Goal: Task Accomplishment & Management: Manage account settings

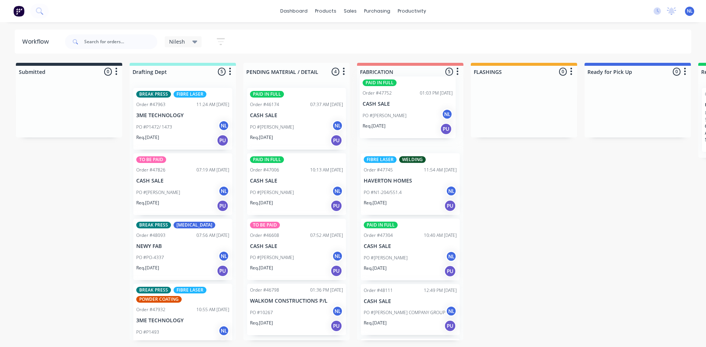
drag, startPoint x: 158, startPoint y: 140, endPoint x: 389, endPoint y: 128, distance: 231.4
click at [389, 128] on div "Submitted 0 Sort By Created date Required date Order number Customer name Most …" at bounding box center [609, 201] width 1231 height 277
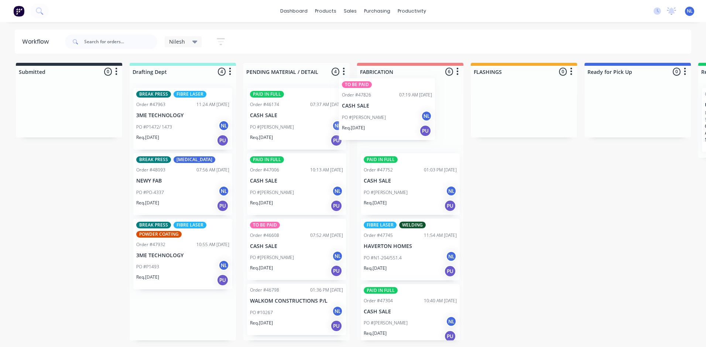
drag, startPoint x: 169, startPoint y: 193, endPoint x: 382, endPoint y: 118, distance: 225.9
click at [382, 118] on div "Submitted 0 Sort By Created date Required date Order number Customer name Most …" at bounding box center [609, 201] width 1231 height 277
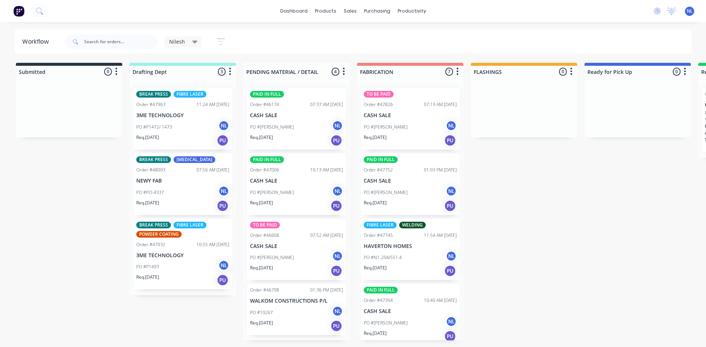
click at [178, 192] on div "PO #PO-4337 NL" at bounding box center [182, 192] width 93 height 14
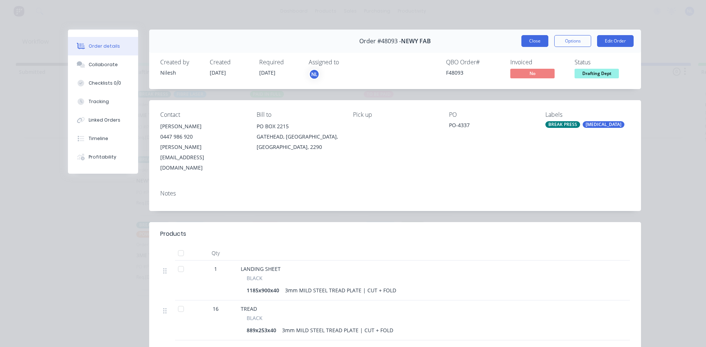
click at [525, 45] on button "Close" at bounding box center [534, 41] width 27 height 12
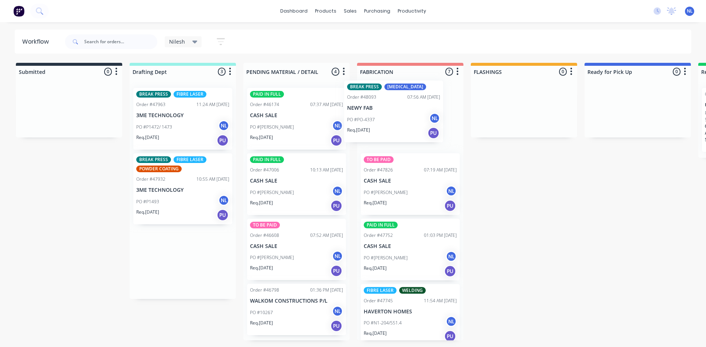
drag, startPoint x: 207, startPoint y: 187, endPoint x: 384, endPoint y: 128, distance: 186.3
click at [384, 128] on div "Submitted 0 Sort By Created date Required date Order number Customer name Most …" at bounding box center [609, 201] width 1231 height 277
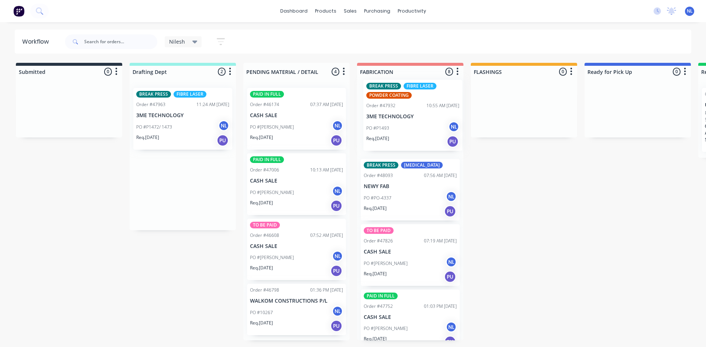
drag, startPoint x: 153, startPoint y: 213, endPoint x: 390, endPoint y: 135, distance: 249.0
click at [390, 135] on div "Submitted 0 Sort By Created date Required date Order number Customer name Most …" at bounding box center [609, 201] width 1231 height 277
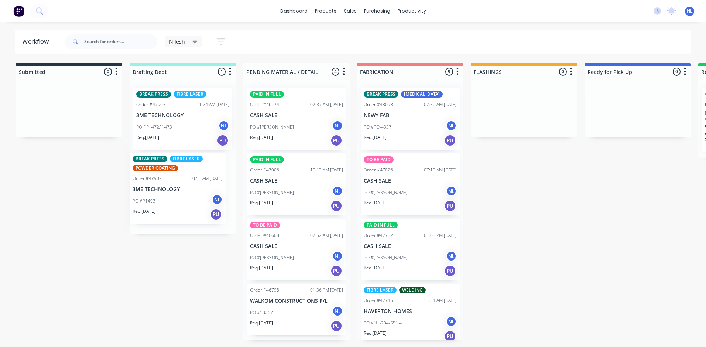
drag, startPoint x: 395, startPoint y: 141, endPoint x: 158, endPoint y: 206, distance: 245.9
click at [158, 206] on div "Submitted 0 Sort By Created date Required date Order number Customer name Most …" at bounding box center [609, 201] width 1231 height 277
click at [158, 206] on div "BREAK PRESS FIBRE LASER Order #47963 11:24 AM 22/09/25 3ME TECHNOLOGY PO #P1472…" at bounding box center [183, 158] width 106 height 152
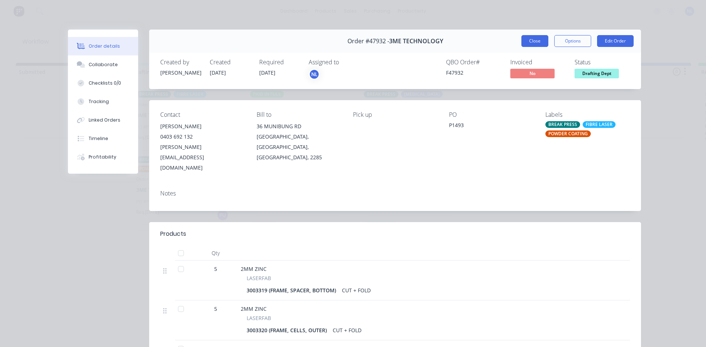
click at [528, 41] on button "Close" at bounding box center [534, 41] width 27 height 12
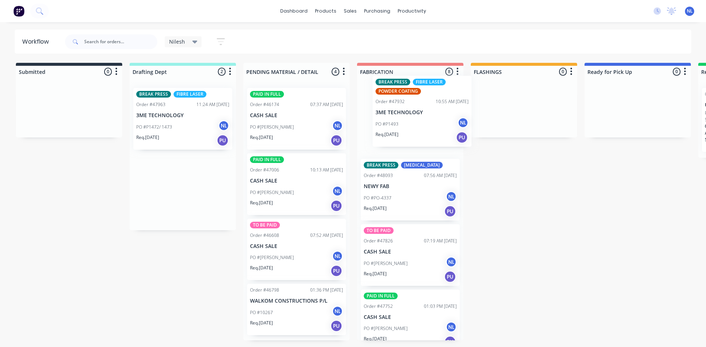
drag, startPoint x: 148, startPoint y: 201, endPoint x: 330, endPoint y: 117, distance: 201.2
click at [348, 117] on div "Submitted 0 Sort By Created date Required date Order number Customer name Most …" at bounding box center [609, 201] width 1231 height 277
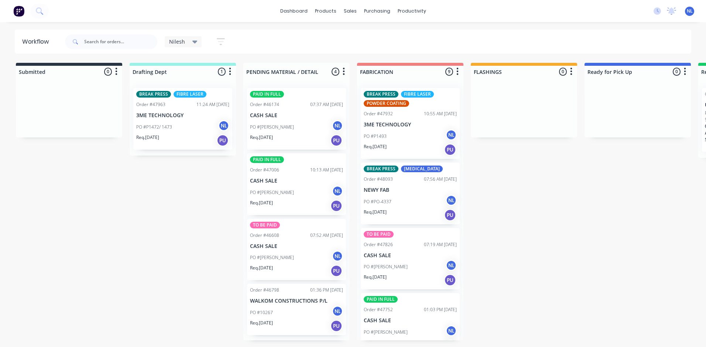
click at [180, 128] on div "PO #P1472/ 1473 NL" at bounding box center [182, 127] width 93 height 14
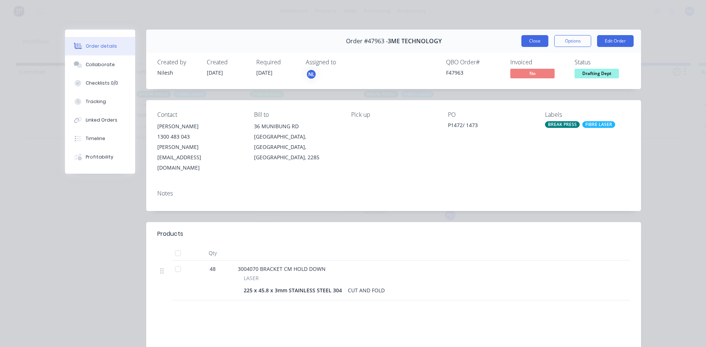
click at [535, 43] on button "Close" at bounding box center [534, 41] width 27 height 12
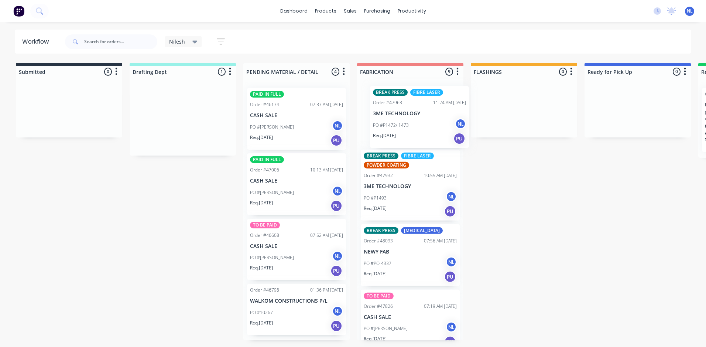
drag, startPoint x: 185, startPoint y: 136, endPoint x: 441, endPoint y: 133, distance: 255.5
click at [441, 133] on div "Submitted 0 Sort By Created date Required date Order number Customer name Most …" at bounding box center [609, 201] width 1231 height 277
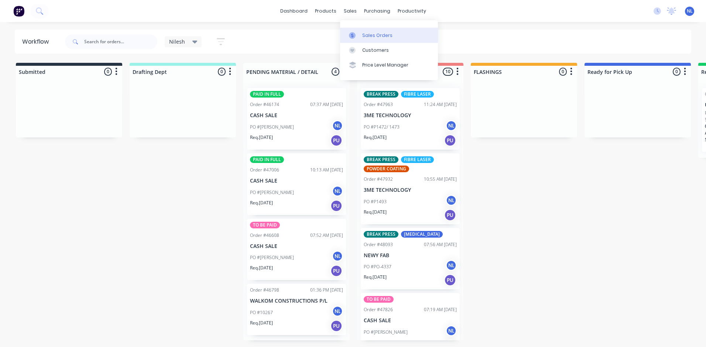
click at [356, 37] on div at bounding box center [354, 35] width 11 height 7
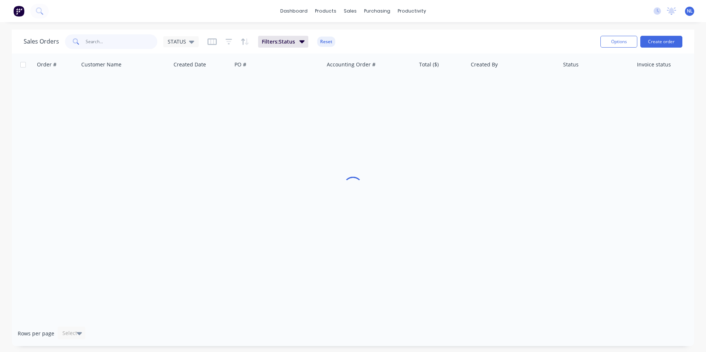
click at [119, 44] on input "text" at bounding box center [122, 41] width 72 height 15
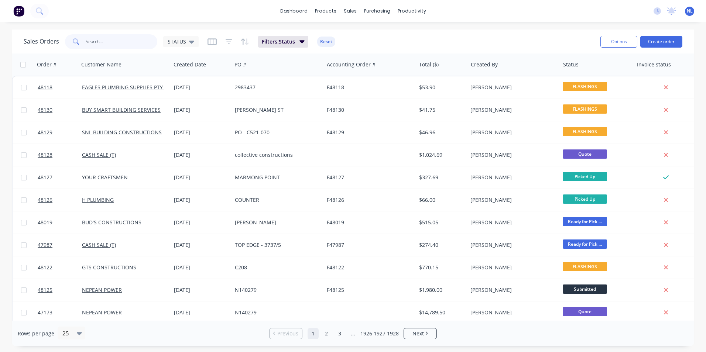
click at [106, 40] on input "text" at bounding box center [122, 41] width 72 height 15
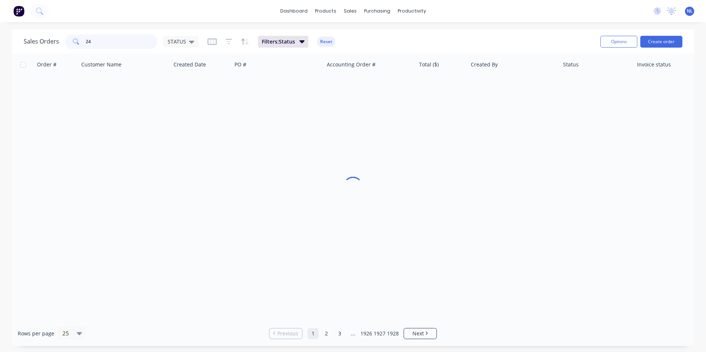
type input "2"
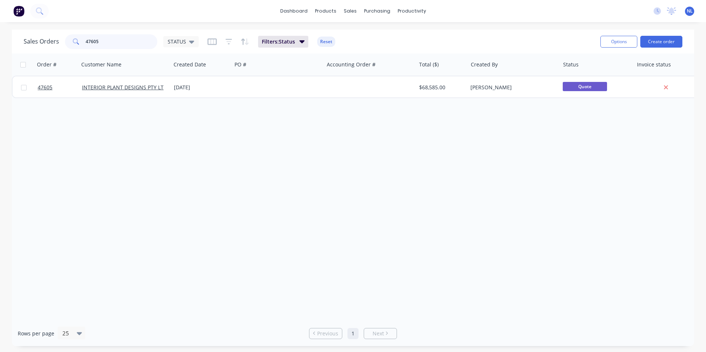
type input "47605"
click at [224, 98] on div "Order # Customer Name Created Date PO # Accounting Order # Total ($) Created By…" at bounding box center [353, 187] width 682 height 267
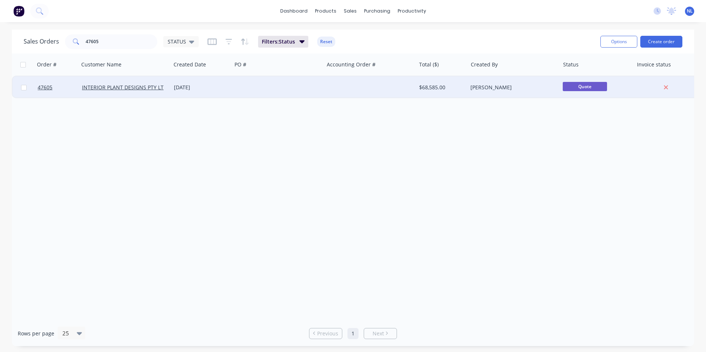
click at [229, 95] on div "08 Sep 2025" at bounding box center [201, 87] width 61 height 22
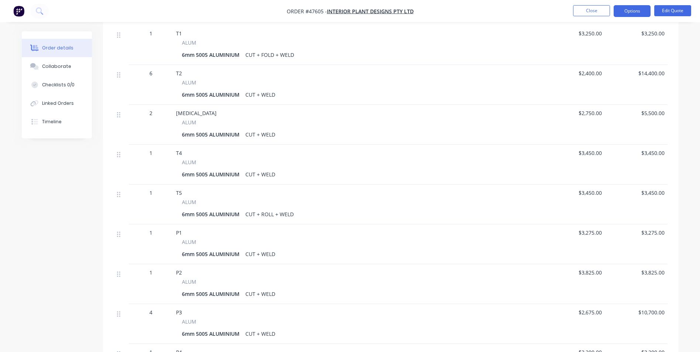
scroll to position [401, 0]
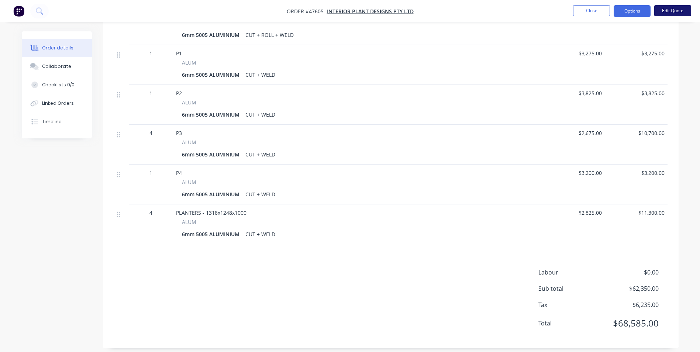
click at [672, 16] on button "Edit Quote" at bounding box center [673, 10] width 37 height 11
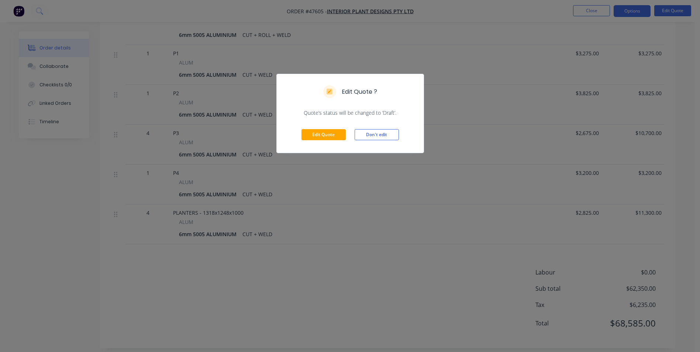
click at [314, 143] on div "Edit Quote Don't edit" at bounding box center [350, 135] width 147 height 36
click at [323, 132] on button "Edit Quote" at bounding box center [324, 134] width 44 height 11
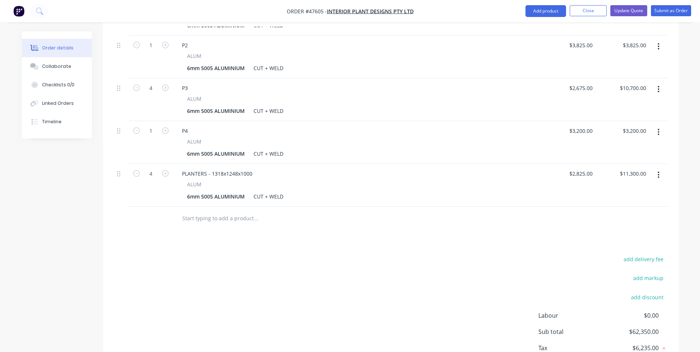
scroll to position [547, 0]
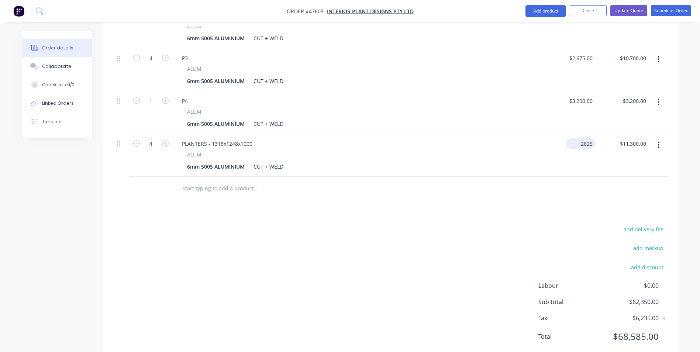
click at [592, 138] on input "2825" at bounding box center [582, 143] width 27 height 11
type input "$2,950.00"
type input "$11,800.00"
click at [546, 137] on div "$2,950.00 2950" at bounding box center [569, 155] width 54 height 43
click at [639, 10] on button "Update Quote" at bounding box center [629, 10] width 37 height 11
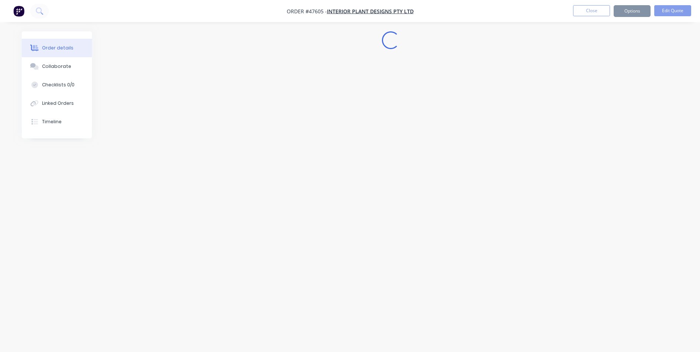
scroll to position [0, 0]
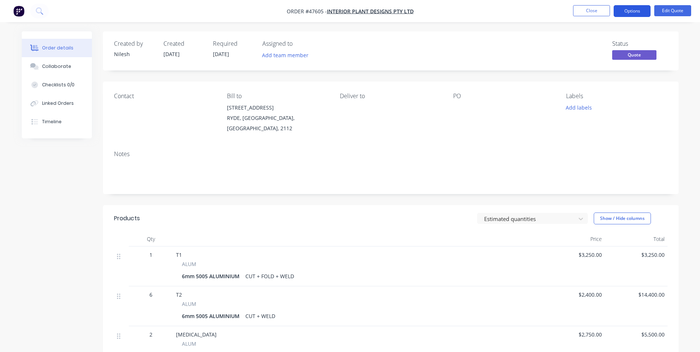
click at [645, 9] on button "Options" at bounding box center [632, 11] width 37 height 12
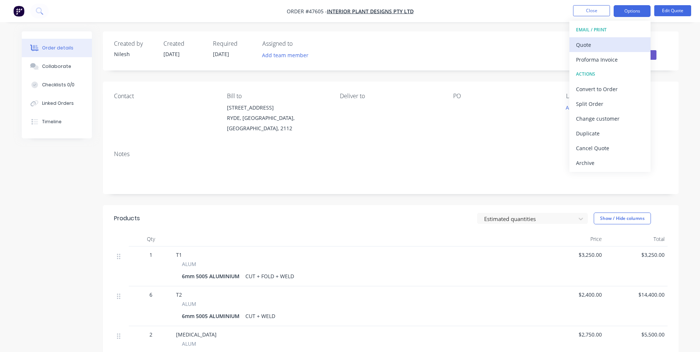
click at [585, 39] on button "Quote" at bounding box center [610, 44] width 81 height 15
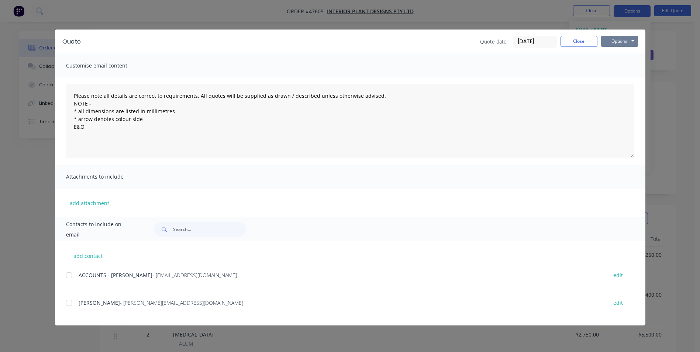
click at [625, 43] on button "Options" at bounding box center [619, 41] width 37 height 11
drag, startPoint x: 622, startPoint y: 68, endPoint x: 511, endPoint y: 165, distance: 147.6
click at [511, 165] on div "Quote Quote date 26/09/25 Close Options Preview Print Email Customise email con…" at bounding box center [350, 178] width 591 height 296
click at [571, 36] on button "Close" at bounding box center [579, 41] width 37 height 11
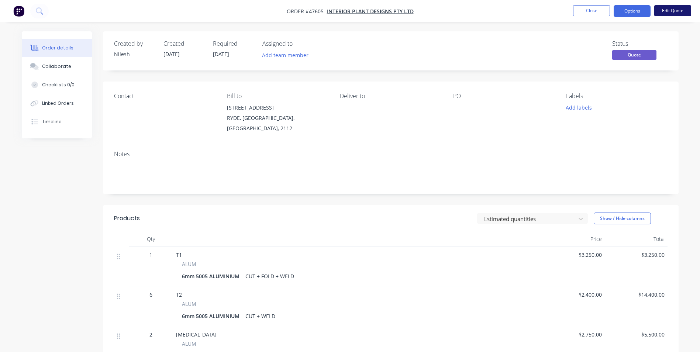
click at [667, 13] on button "Edit Quote" at bounding box center [673, 10] width 37 height 11
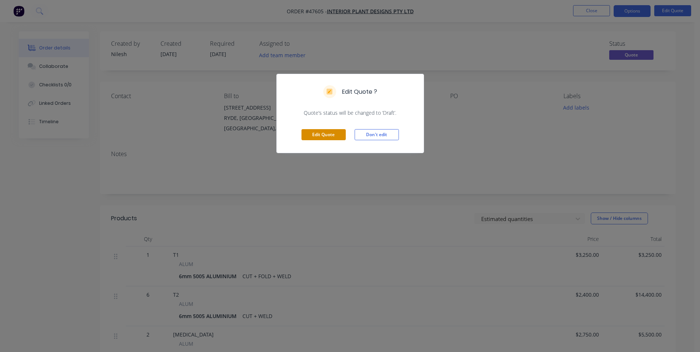
click at [314, 140] on button "Edit Quote" at bounding box center [324, 134] width 44 height 11
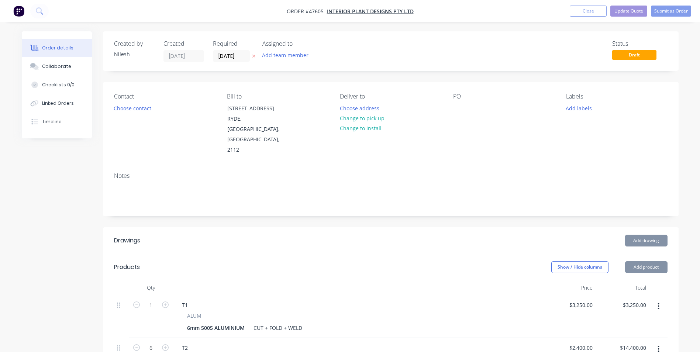
click at [152, 124] on div "Contact Choose contact" at bounding box center [164, 124] width 101 height 62
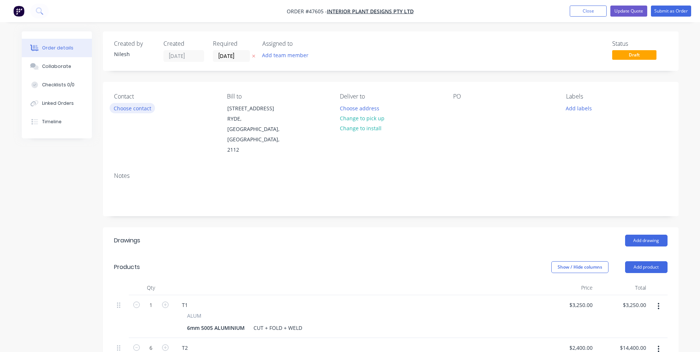
click at [143, 111] on button "Choose contact" at bounding box center [132, 108] width 45 height 10
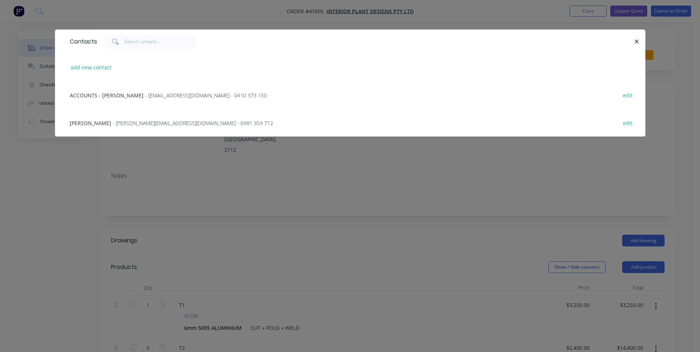
click at [171, 120] on span "- craig@ipdesigns.com.au - 0481 354 712" at bounding box center [193, 123] width 161 height 7
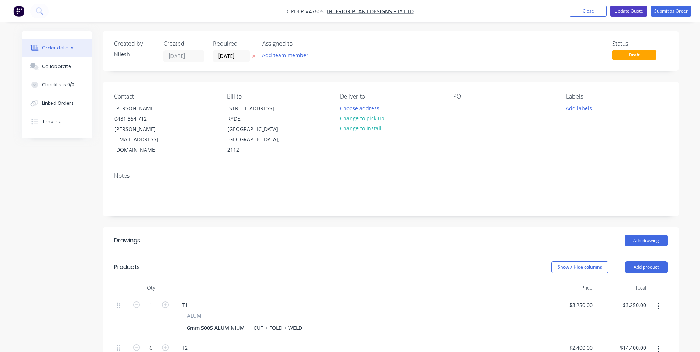
click at [631, 13] on button "Update Quote" at bounding box center [629, 11] width 37 height 11
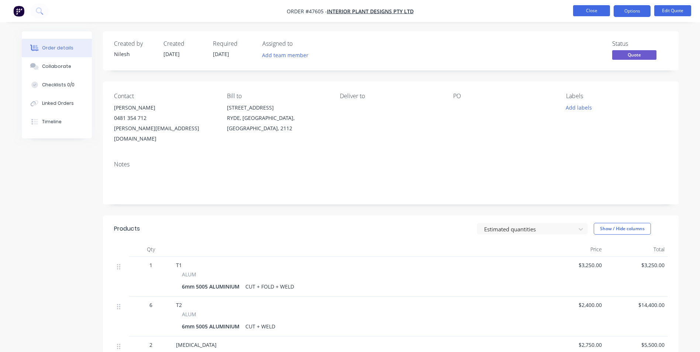
click at [596, 8] on button "Close" at bounding box center [591, 10] width 37 height 11
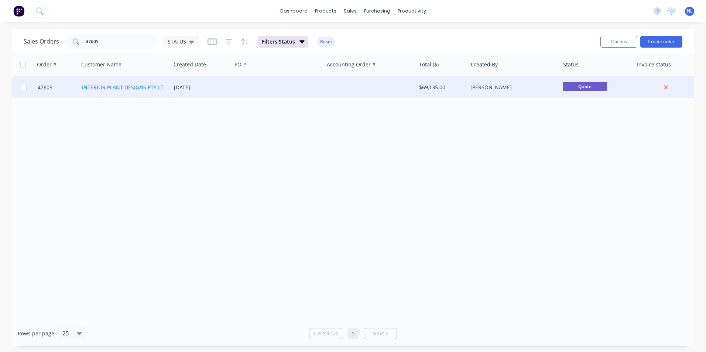
click at [155, 86] on link "INTERIOR PLANT DESIGNS PTY LTD" at bounding box center [124, 87] width 85 height 7
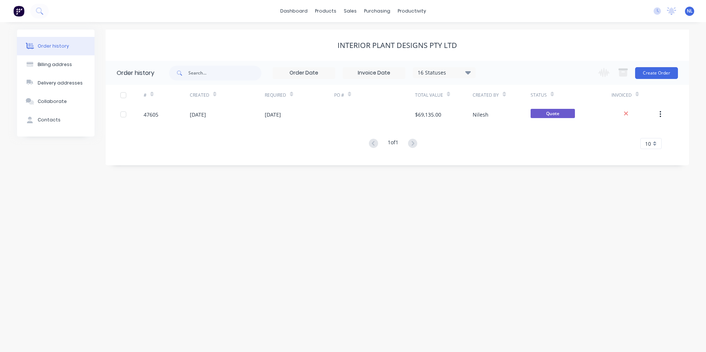
click at [436, 124] on div "# Created Required PO # Total Value Created By Status Invoiced 47605 08 Sep 202…" at bounding box center [393, 117] width 574 height 64
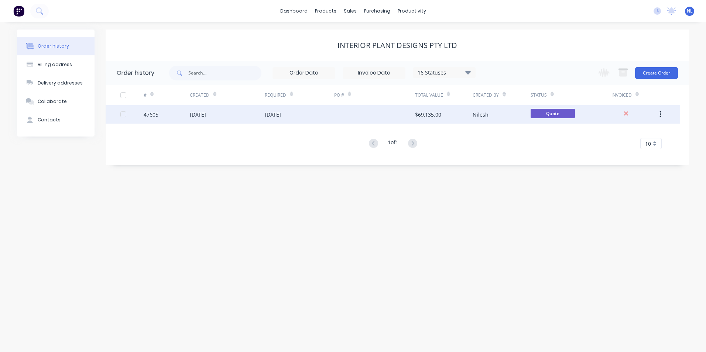
click at [441, 116] on div "$69,135.00" at bounding box center [428, 115] width 26 height 8
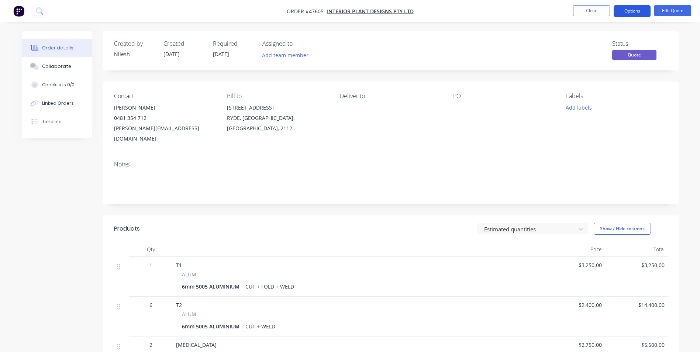
click at [629, 10] on button "Options" at bounding box center [632, 11] width 37 height 12
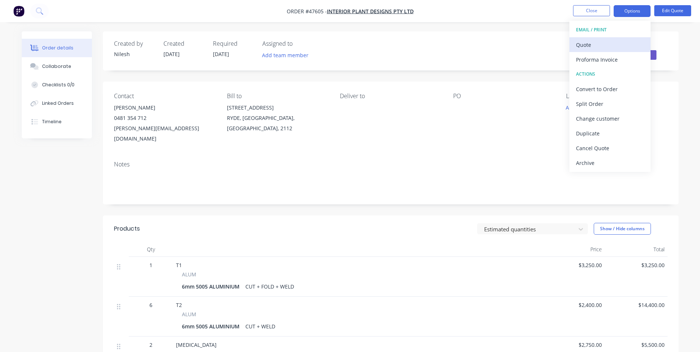
click at [604, 46] on div "Quote" at bounding box center [610, 45] width 68 height 11
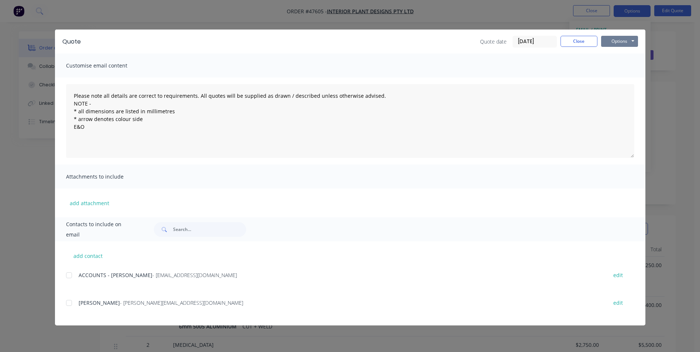
click at [611, 39] on button "Options" at bounding box center [619, 41] width 37 height 11
click at [619, 61] on button "Print" at bounding box center [624, 67] width 47 height 12
click at [572, 41] on button "Close" at bounding box center [579, 41] width 37 height 11
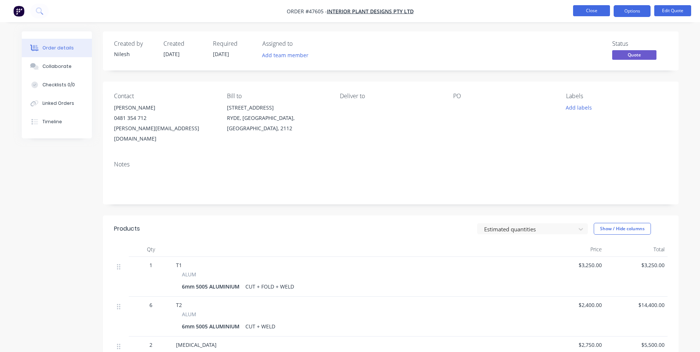
click at [583, 6] on button "Close" at bounding box center [591, 10] width 37 height 11
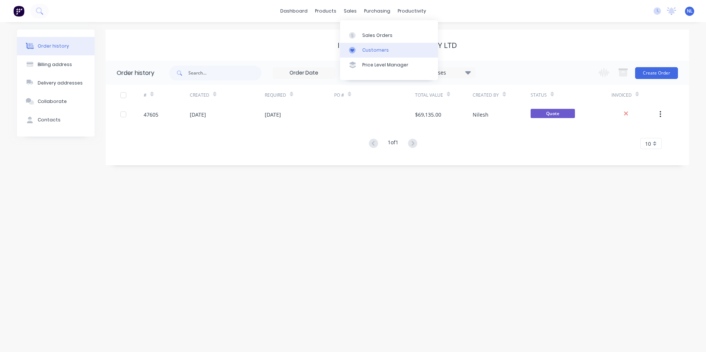
click at [358, 46] on link "Customers" at bounding box center [389, 50] width 98 height 15
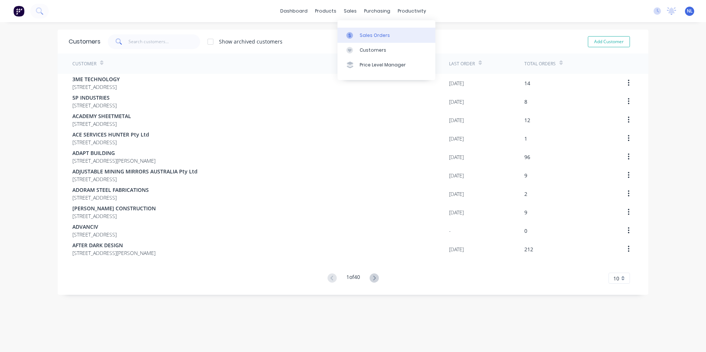
click at [360, 37] on div "Sales Orders" at bounding box center [375, 35] width 30 height 7
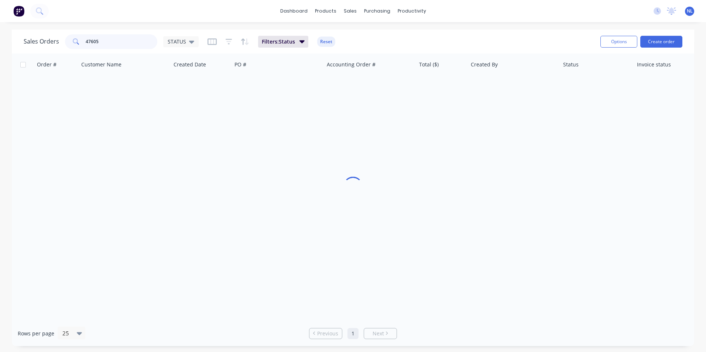
drag, startPoint x: 130, startPoint y: 38, endPoint x: -38, endPoint y: 38, distance: 167.2
click at [0, 38] on html "dashboard products sales purchasing productivity dashboard products Product Cat…" at bounding box center [353, 176] width 706 height 352
type input "48033"
drag, startPoint x: 145, startPoint y: 45, endPoint x: 49, endPoint y: 56, distance: 96.9
click at [49, 56] on div "Sales Orders 48033 STATUS Filters: Status Reset Options Create order Order # Cu…" at bounding box center [353, 188] width 682 height 317
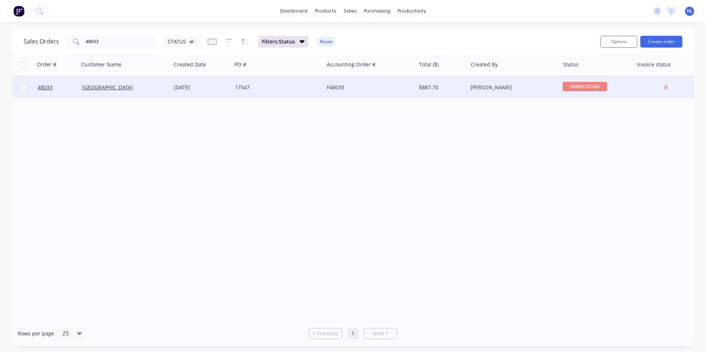
click at [482, 91] on div "Kristie Kelleher" at bounding box center [511, 87] width 82 height 7
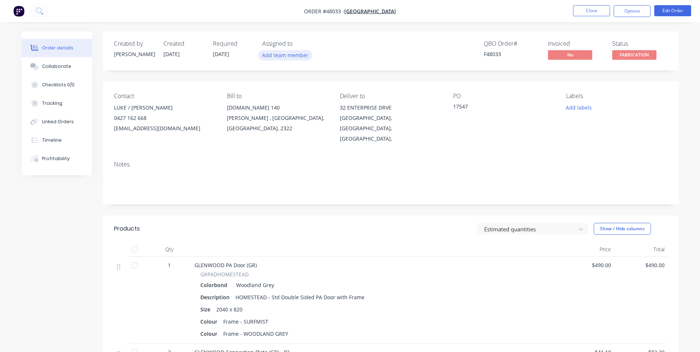
click at [298, 59] on button "Add team member" at bounding box center [285, 55] width 54 height 10
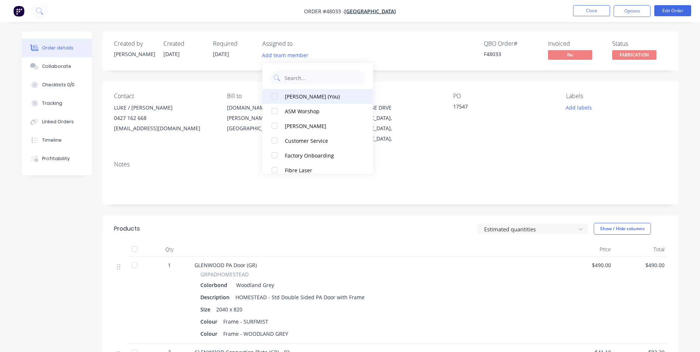
click at [307, 98] on div "Nilesh Lala (You)" at bounding box center [322, 97] width 74 height 8
click at [380, 54] on div "QBO Order # F48033 Invoiced No Status FABRICATION" at bounding box center [502, 50] width 332 height 21
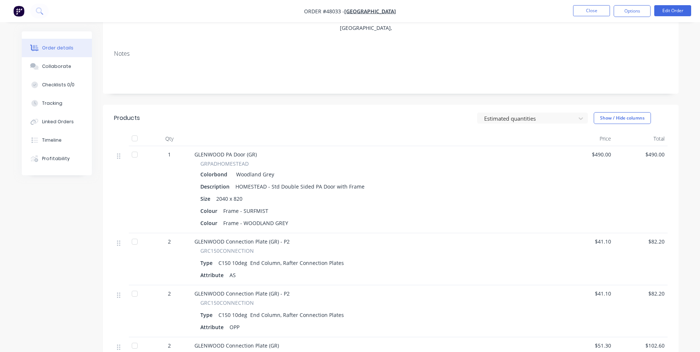
scroll to position [185, 0]
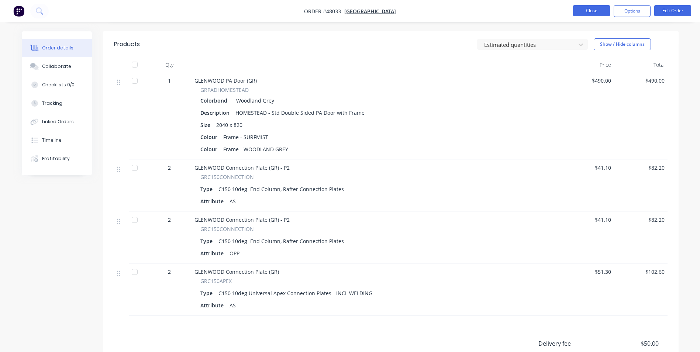
click at [600, 13] on button "Close" at bounding box center [591, 10] width 37 height 11
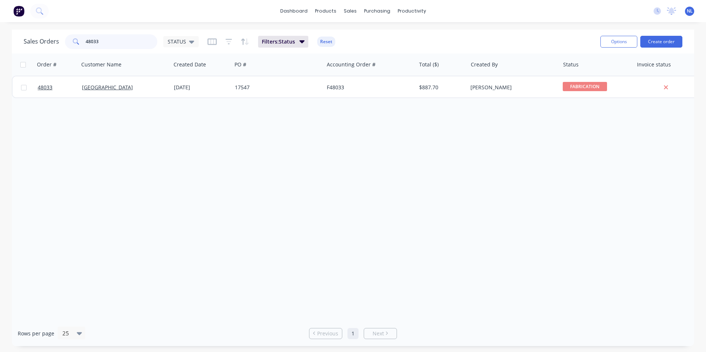
drag, startPoint x: 137, startPoint y: 42, endPoint x: 4, endPoint y: 52, distance: 132.9
click at [78, 41] on div "48033" at bounding box center [111, 41] width 92 height 15
click at [117, 44] on input "48033" at bounding box center [122, 41] width 72 height 15
drag, startPoint x: 115, startPoint y: 44, endPoint x: 39, endPoint y: 45, distance: 75.7
click at [42, 44] on div "Sales Orders 48033 STATUS" at bounding box center [111, 41] width 175 height 15
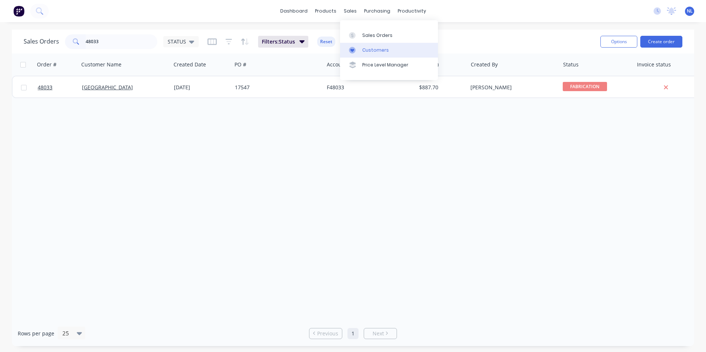
click at [372, 48] on div "Customers" at bounding box center [375, 50] width 27 height 7
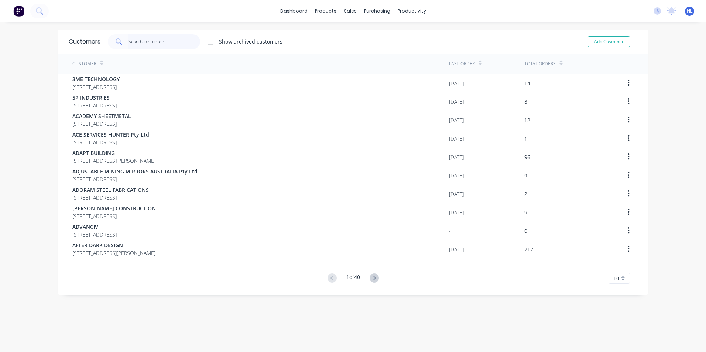
click at [159, 42] on input "text" at bounding box center [164, 41] width 72 height 15
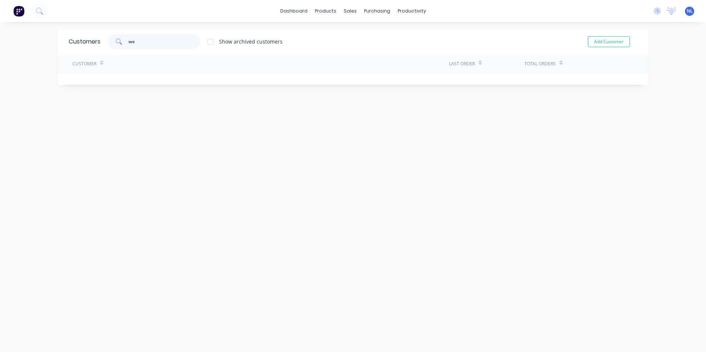
type input "w"
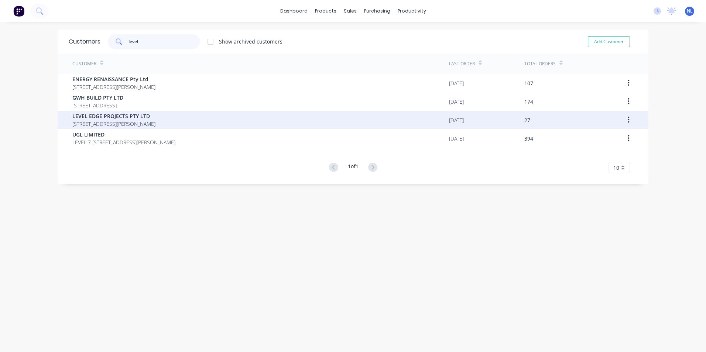
type input "level"
click at [155, 119] on span "LEVEL EDGE PROJECTS PTY LTD" at bounding box center [113, 116] width 83 height 8
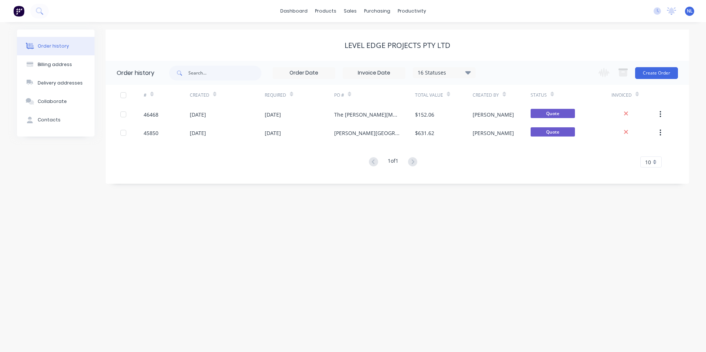
click at [440, 75] on div "16 Statuses" at bounding box center [444, 73] width 62 height 8
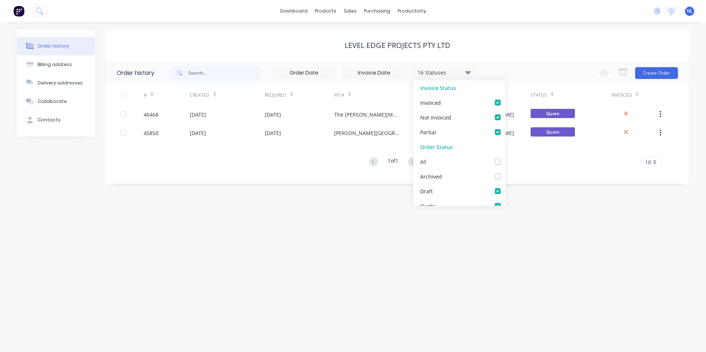
click at [484, 167] on div "All" at bounding box center [459, 161] width 92 height 15
click at [497, 175] on div "Archived" at bounding box center [459, 176] width 92 height 15
click at [505, 172] on label at bounding box center [505, 172] width 0 height 0
click at [505, 176] on input "checkbox" at bounding box center [508, 175] width 6 height 7
checkbox input "true"
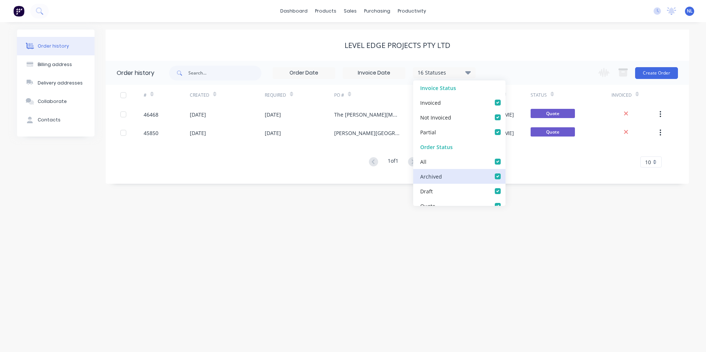
checkbox input "true"
click at [265, 232] on div "Order history Billing address Delivery addresses Collaborate Contacts LEVEL EDG…" at bounding box center [353, 187] width 706 height 330
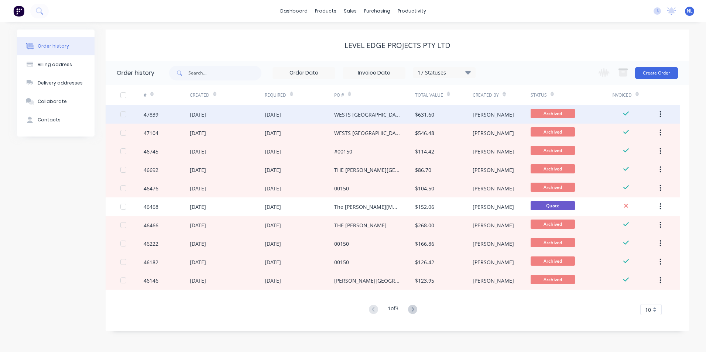
click at [395, 116] on div "WESTS [GEOGRAPHIC_DATA]" at bounding box center [374, 114] width 81 height 18
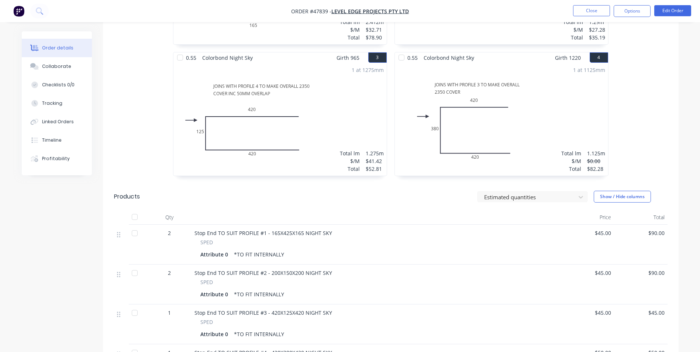
scroll to position [97, 0]
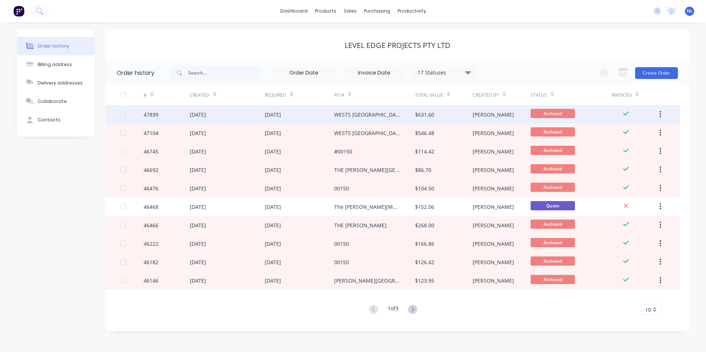
click at [348, 113] on div "WESTS [GEOGRAPHIC_DATA]" at bounding box center [367, 115] width 66 height 8
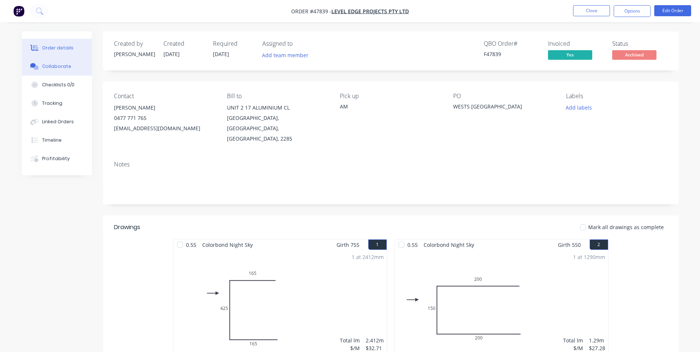
click at [55, 69] on div "Collaborate" at bounding box center [56, 66] width 29 height 7
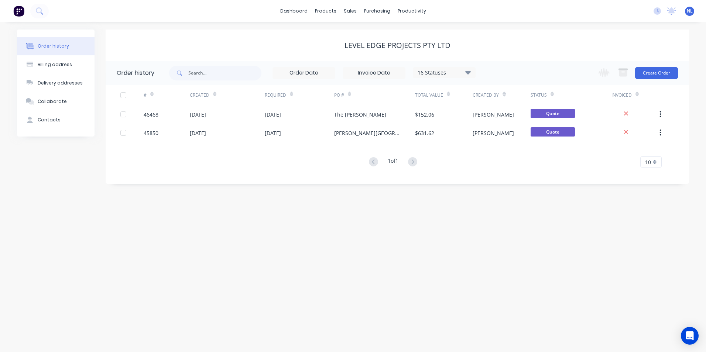
click at [445, 70] on div "16 Statuses" at bounding box center [444, 73] width 62 height 8
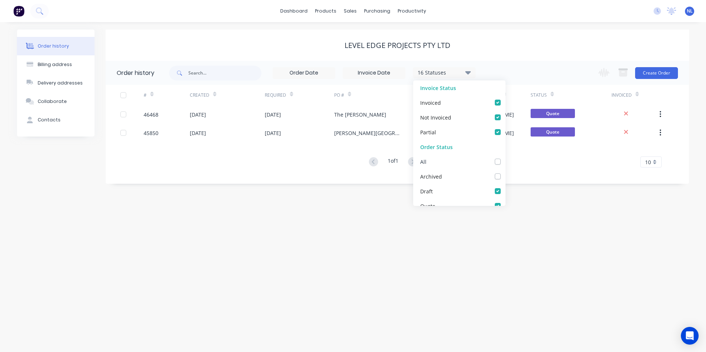
click at [505, 158] on label at bounding box center [505, 158] width 0 height 0
click at [505, 160] on input "checkbox" at bounding box center [508, 161] width 6 height 7
checkbox input "true"
click at [272, 247] on div "Order history Billing address Delivery addresses Collaborate Contacts LEVEL EDG…" at bounding box center [353, 187] width 706 height 330
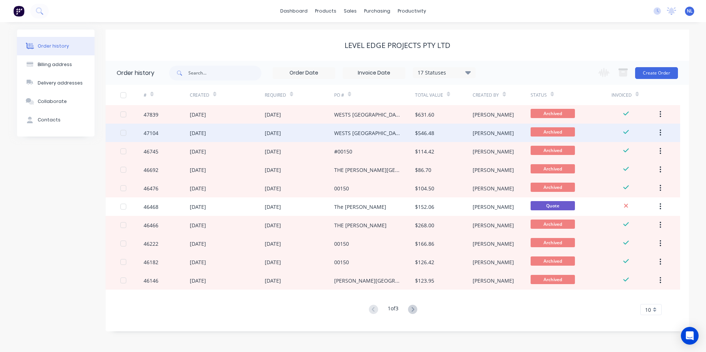
click at [375, 138] on div "WESTS [GEOGRAPHIC_DATA]" at bounding box center [374, 133] width 81 height 18
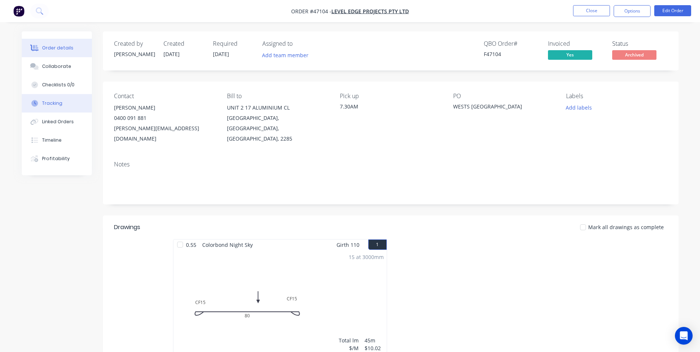
click at [51, 103] on div "Tracking" at bounding box center [52, 103] width 20 height 7
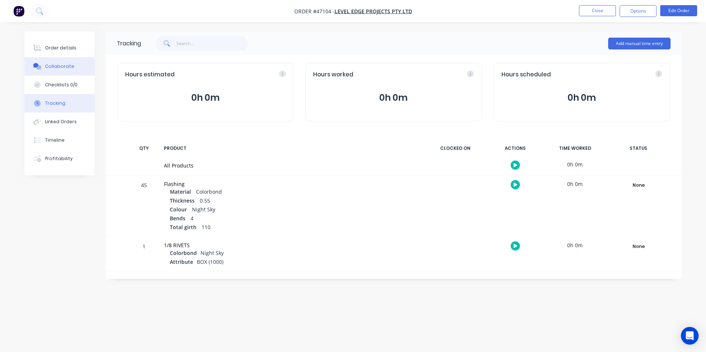
click at [58, 63] on div "Collaborate" at bounding box center [59, 66] width 29 height 7
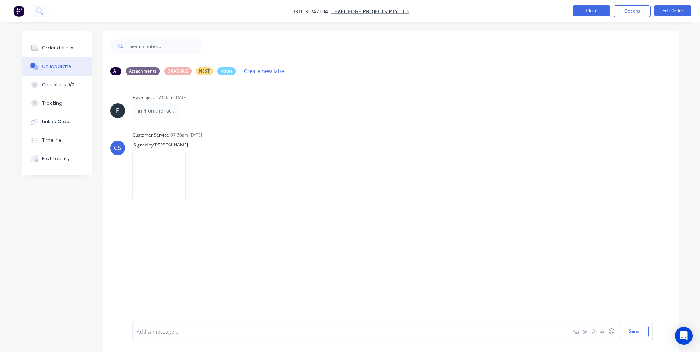
click at [595, 14] on button "Close" at bounding box center [591, 10] width 37 height 11
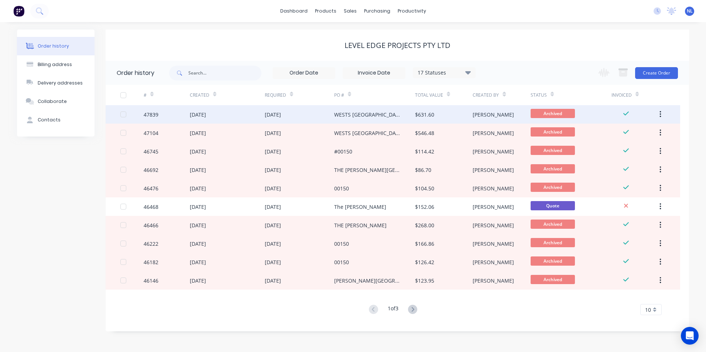
click at [377, 114] on div "WESTS [GEOGRAPHIC_DATA]" at bounding box center [374, 114] width 81 height 18
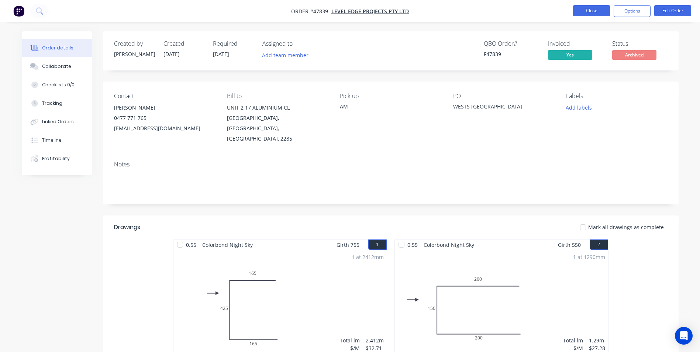
click at [580, 8] on button "Close" at bounding box center [591, 10] width 37 height 11
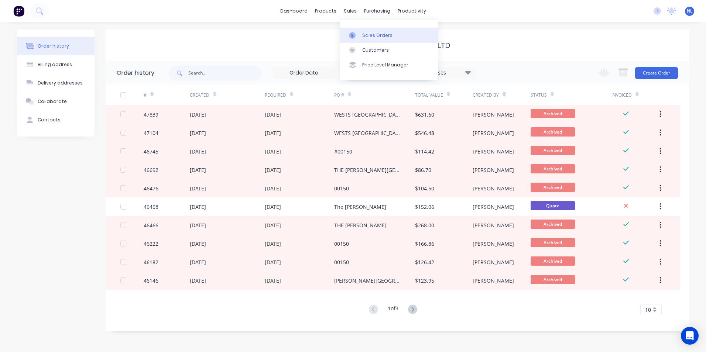
click at [370, 35] on div "Sales Orders" at bounding box center [377, 35] width 30 height 7
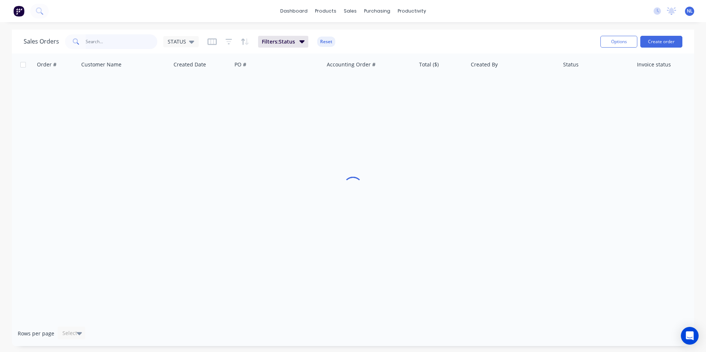
click at [128, 39] on input "text" at bounding box center [122, 41] width 72 height 15
type input "47723"
click at [268, 40] on span "Filters: Status" at bounding box center [278, 41] width 33 height 7
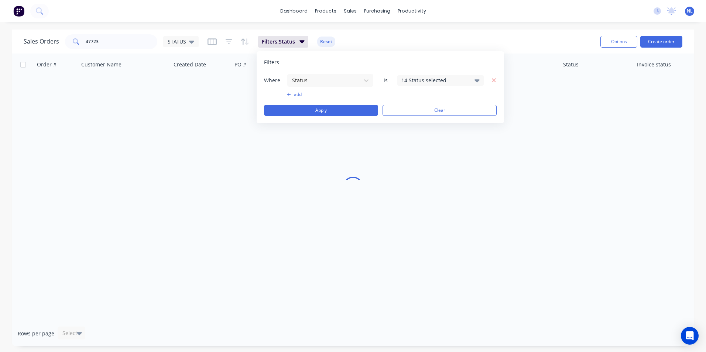
click at [429, 85] on div "14 Status selected" at bounding box center [440, 80] width 87 height 11
click at [411, 118] on div at bounding box center [409, 121] width 15 height 15
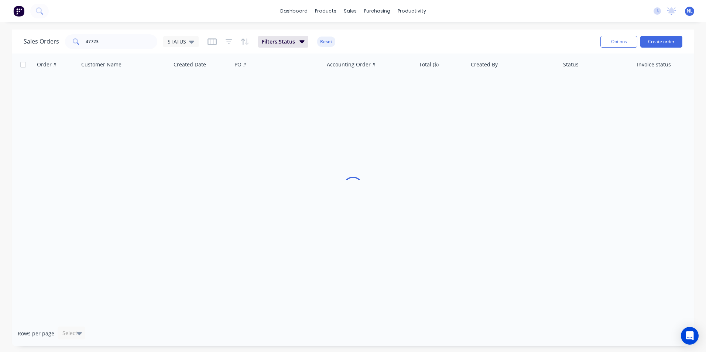
click at [449, 48] on div "Sales Orders 47723 STATUS Filters: Status Reset" at bounding box center [309, 41] width 571 height 18
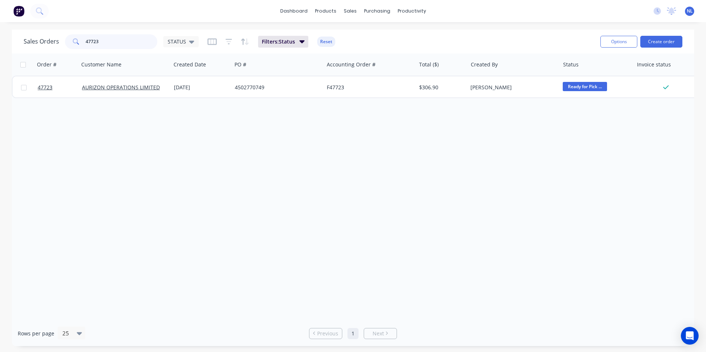
click at [124, 42] on input "47723" at bounding box center [122, 41] width 72 height 15
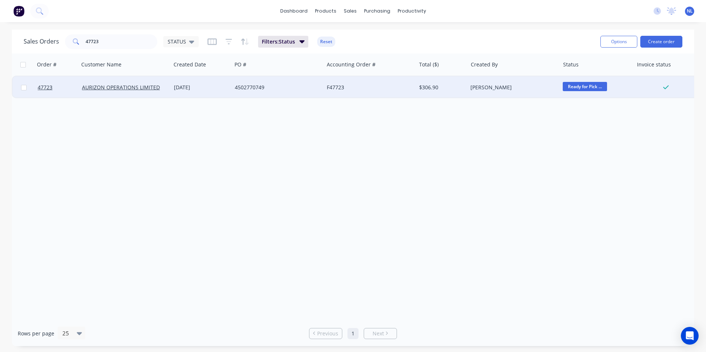
click at [372, 85] on div "F47723" at bounding box center [368, 87] width 82 height 7
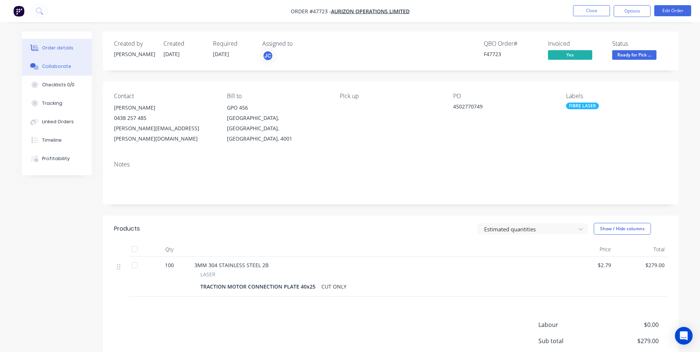
click at [57, 65] on div "Collaborate" at bounding box center [56, 66] width 29 height 7
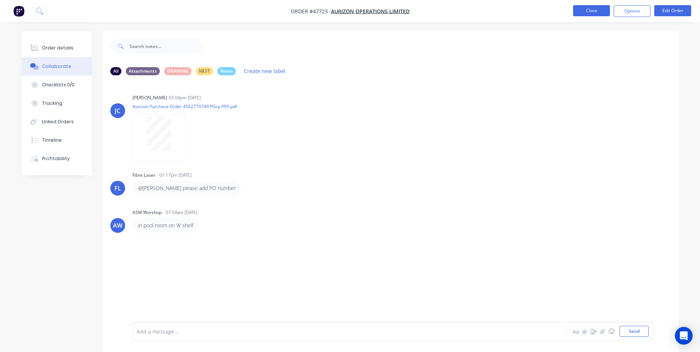
click at [591, 14] on button "Close" at bounding box center [591, 10] width 37 height 11
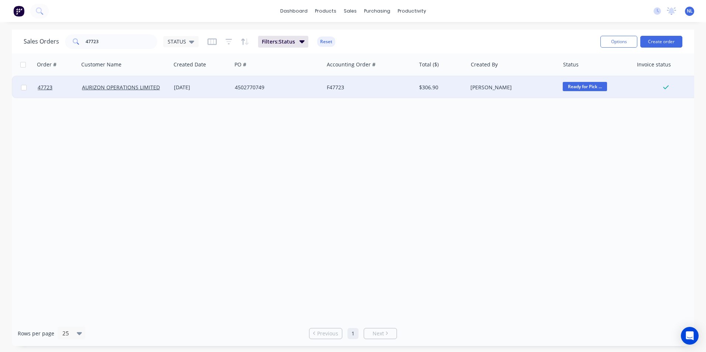
click at [331, 85] on div "F47723" at bounding box center [368, 87] width 82 height 7
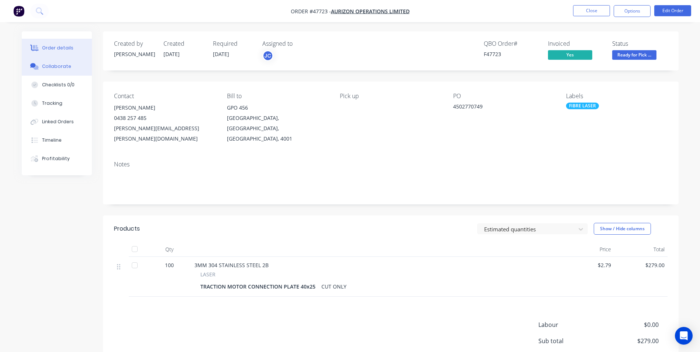
click at [76, 66] on button "Collaborate" at bounding box center [57, 66] width 70 height 18
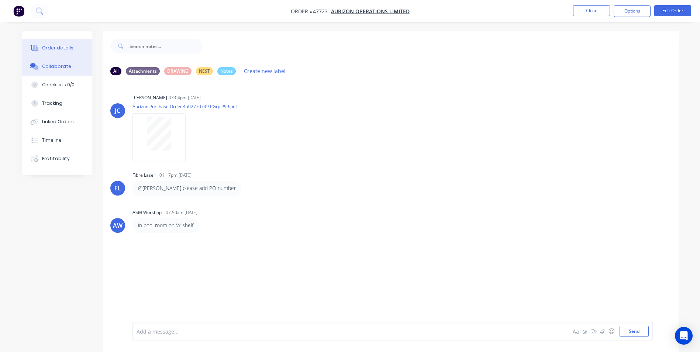
click at [64, 47] on div "Order details" at bounding box center [57, 48] width 31 height 7
